Goal: Task Accomplishment & Management: Complete application form

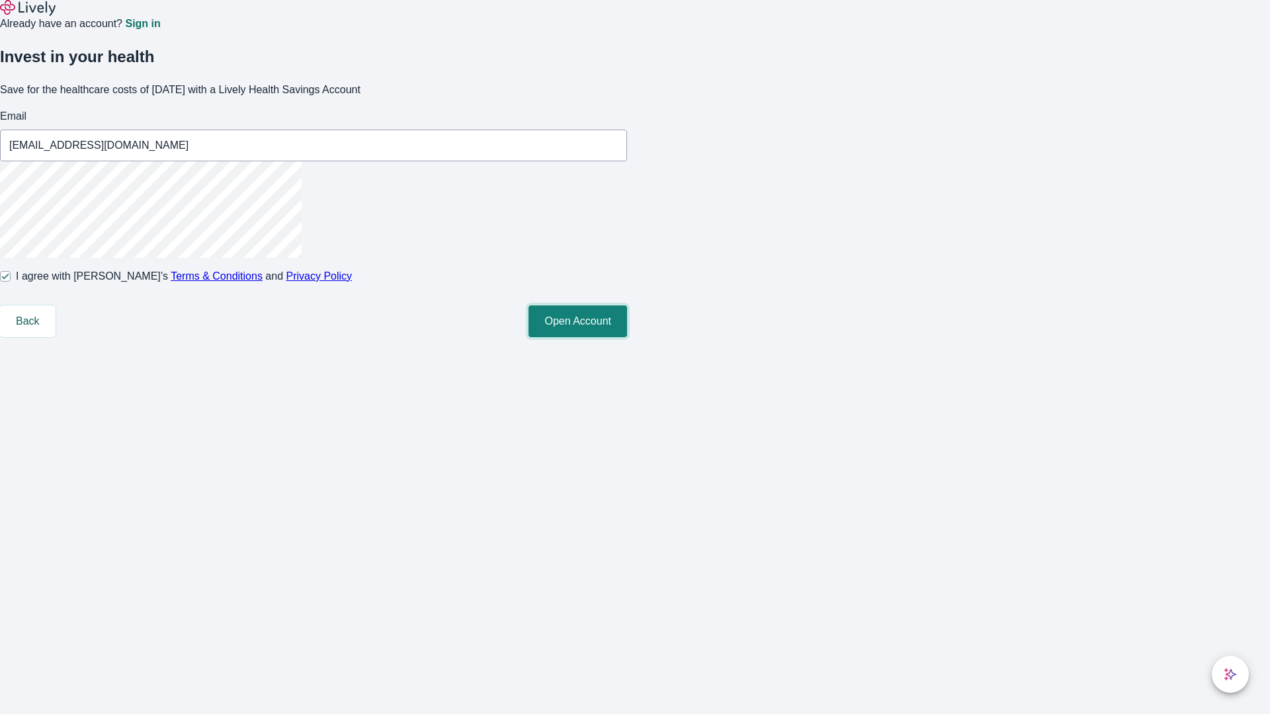
click at [627, 337] on button "Open Account" at bounding box center [577, 322] width 99 height 32
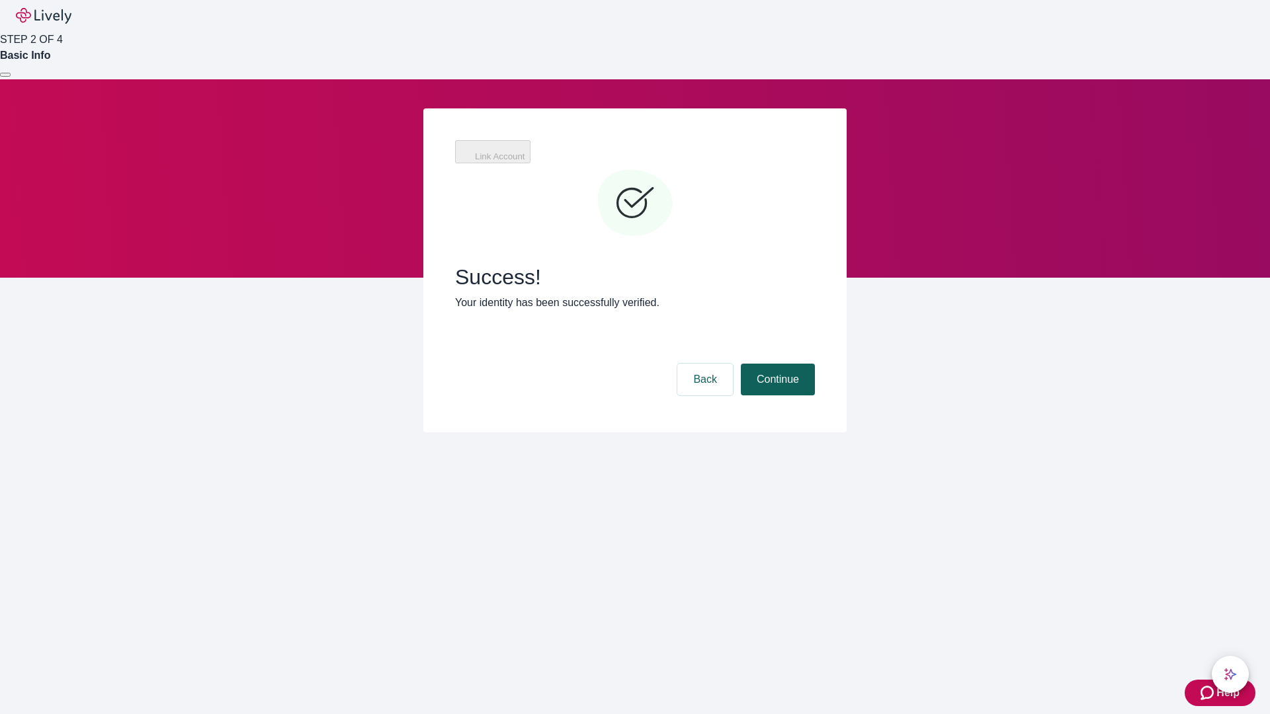
click at [776, 364] on button "Continue" at bounding box center [778, 380] width 74 height 32
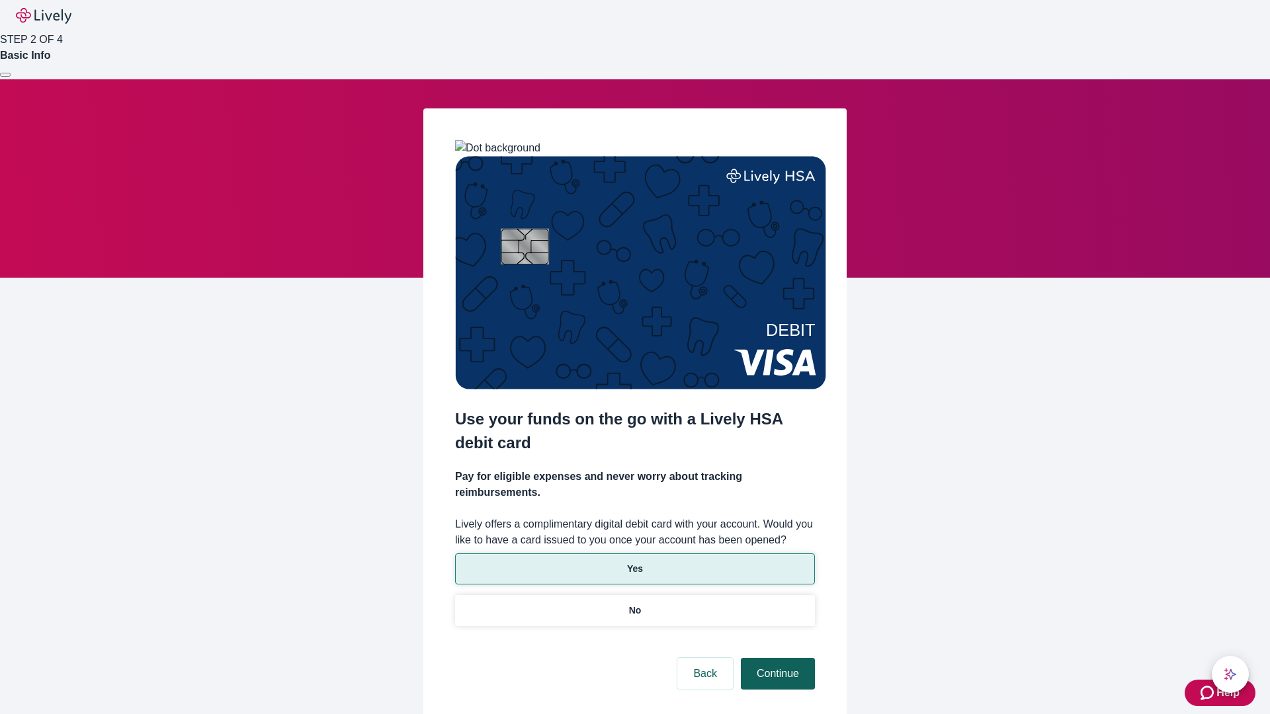
click at [634, 562] on p "Yes" at bounding box center [635, 569] width 16 height 14
click at [776, 658] on button "Continue" at bounding box center [778, 674] width 74 height 32
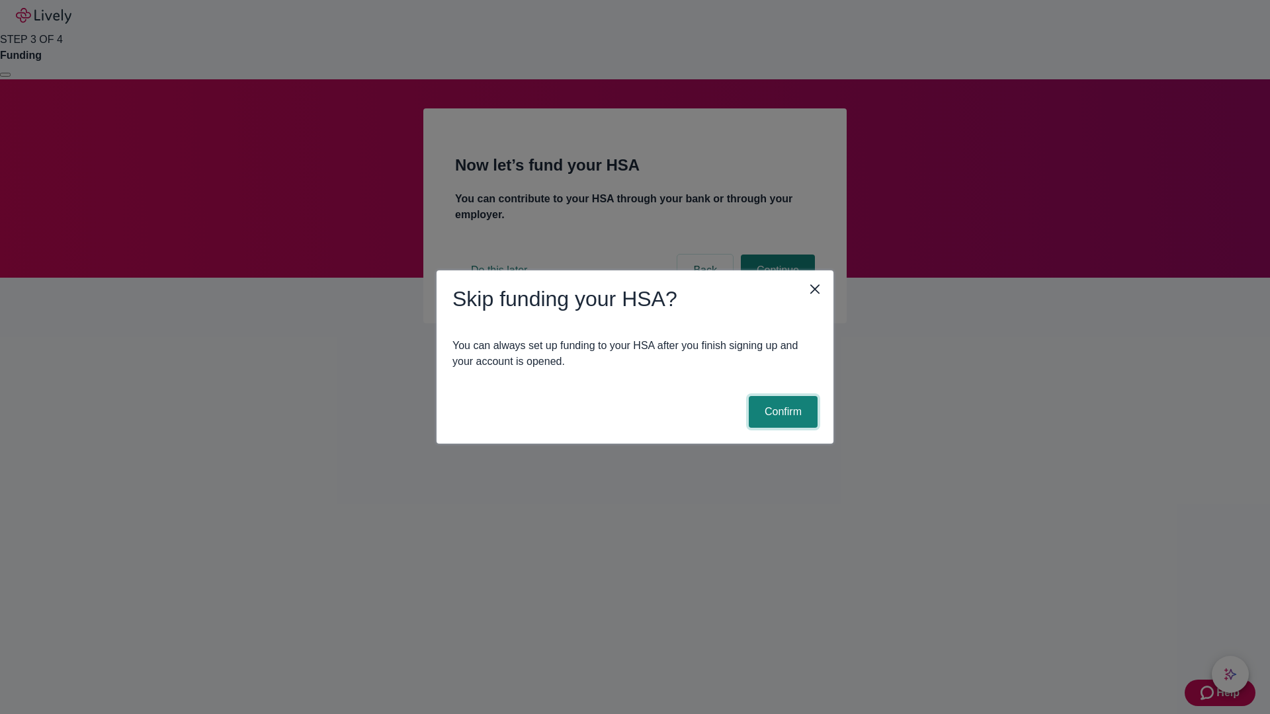
click at [781, 412] on button "Confirm" at bounding box center [783, 412] width 69 height 32
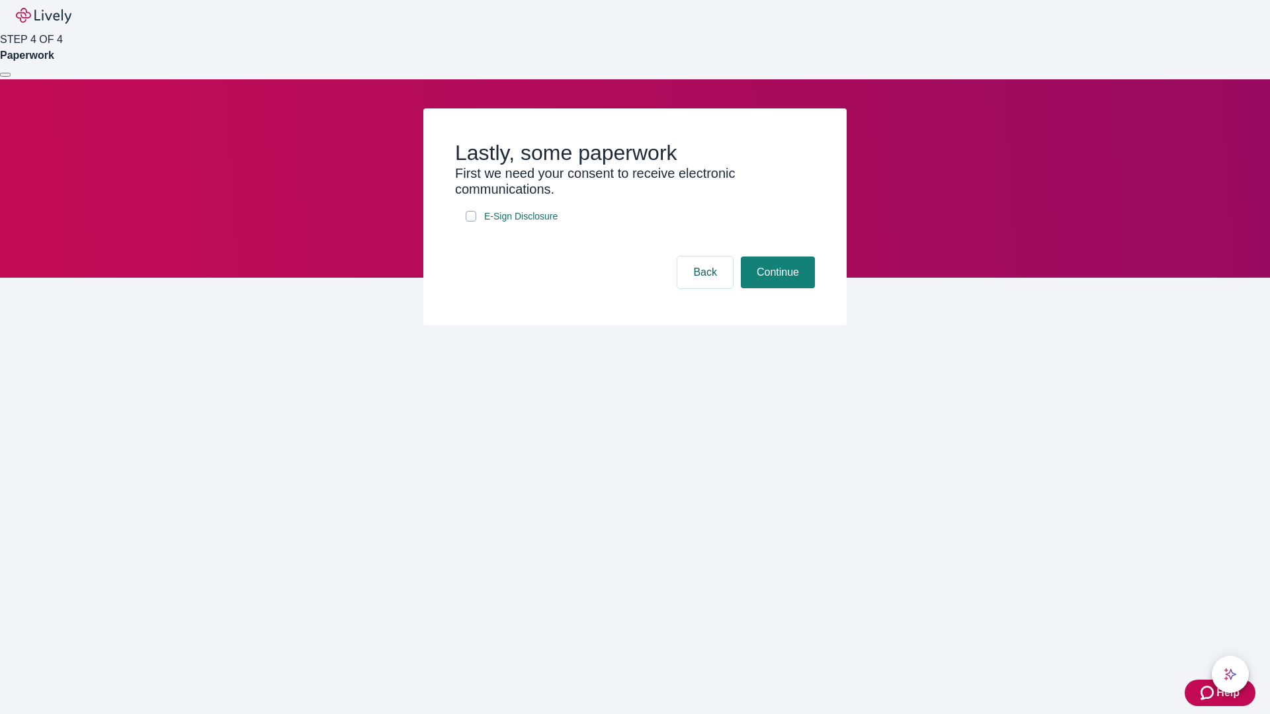
click at [471, 222] on input "E-Sign Disclosure" at bounding box center [471, 216] width 11 height 11
checkbox input "true"
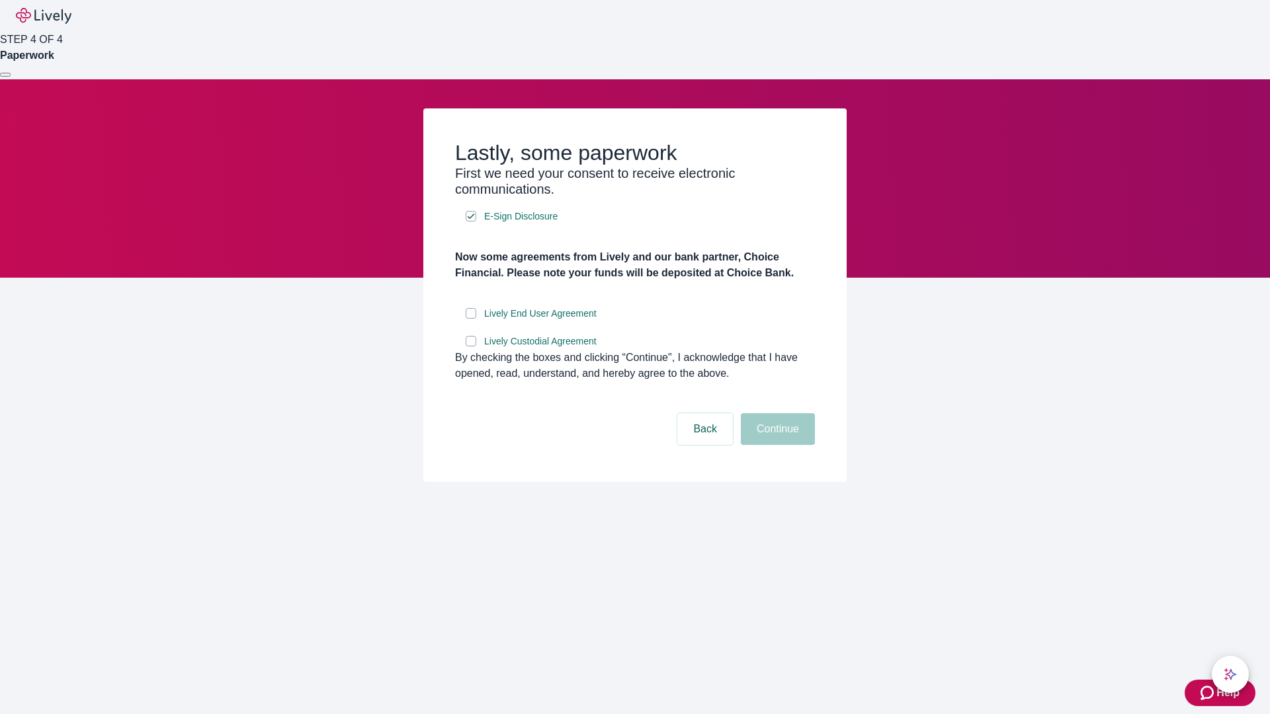
click at [471, 319] on input "Lively End User Agreement" at bounding box center [471, 313] width 11 height 11
checkbox input "true"
click at [471, 347] on input "Lively Custodial Agreement" at bounding box center [471, 341] width 11 height 11
checkbox input "true"
click at [776, 445] on button "Continue" at bounding box center [778, 429] width 74 height 32
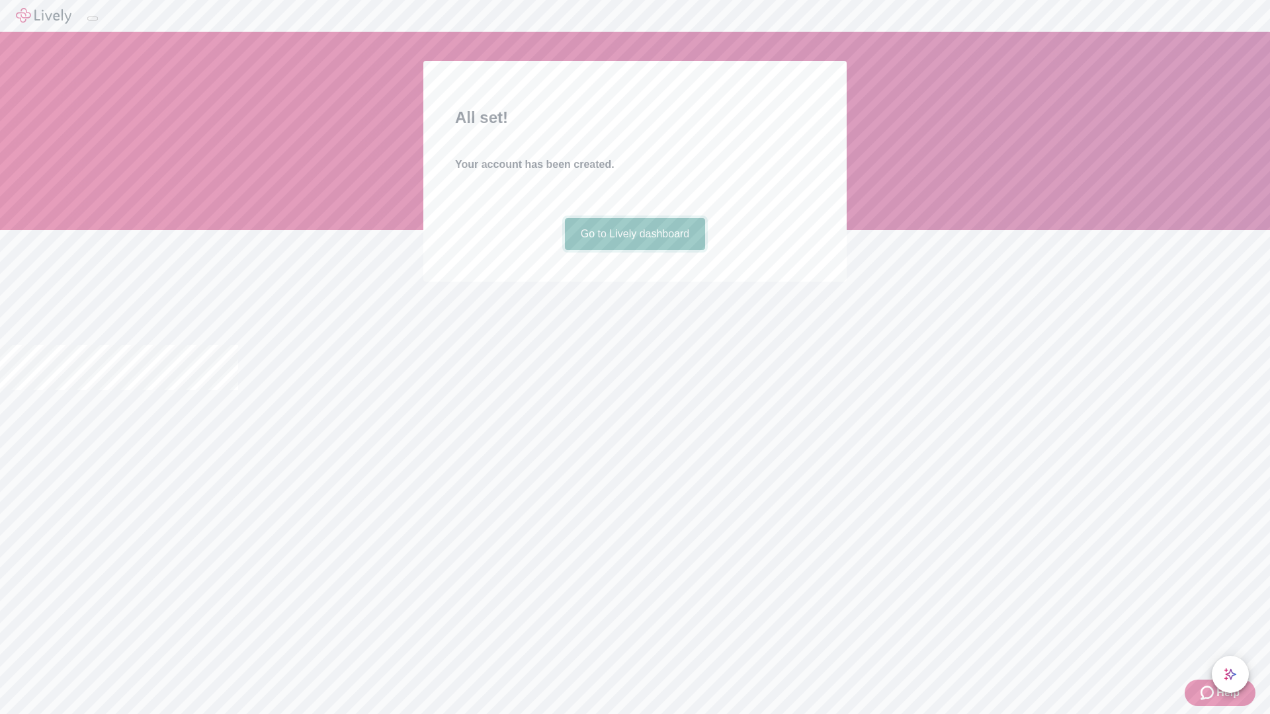
click at [634, 250] on link "Go to Lively dashboard" at bounding box center [635, 234] width 141 height 32
